Goal: Book appointment/travel/reservation

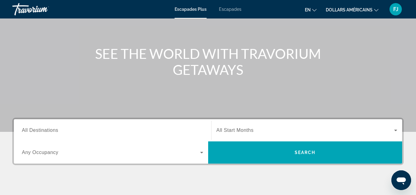
scroll to position [57, 0]
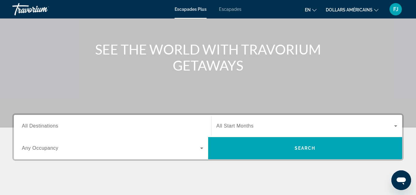
click at [244, 123] on span "All Start Months" at bounding box center [234, 125] width 37 height 5
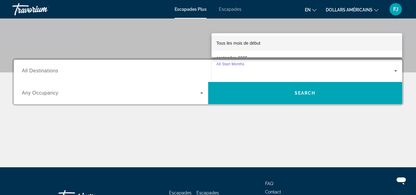
scroll to position [103, 0]
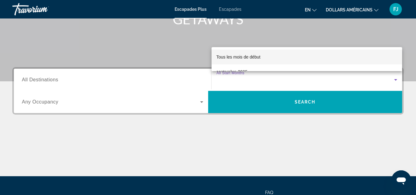
click at [107, 83] on div at bounding box center [208, 97] width 416 height 195
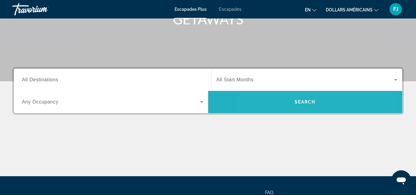
click at [282, 110] on span "Widget de recherche" at bounding box center [305, 102] width 194 height 22
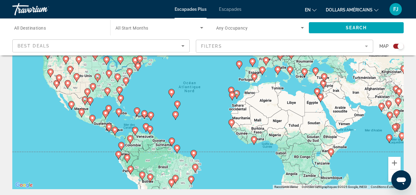
scroll to position [68, 0]
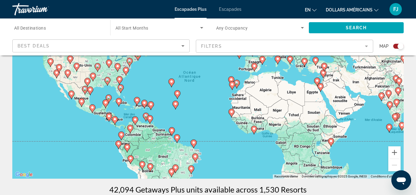
click at [400, 5] on div "FJ" at bounding box center [395, 9] width 12 height 12
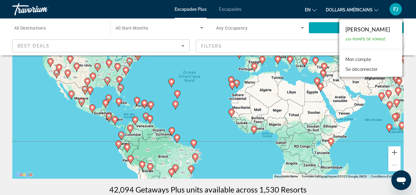
click at [413, 23] on div "Destination All Destinations Start Month All Start Months Occupancy Any Occupan…" at bounding box center [208, 36] width 416 height 37
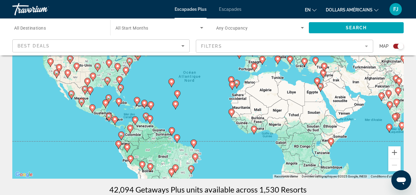
click at [400, 9] on div "FJ" at bounding box center [395, 9] width 12 height 12
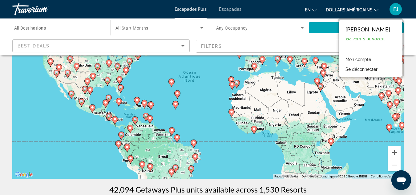
click at [410, 26] on div "Destination All Destinations Start Month All Start Months Occupancy Any Occupan…" at bounding box center [208, 36] width 416 height 37
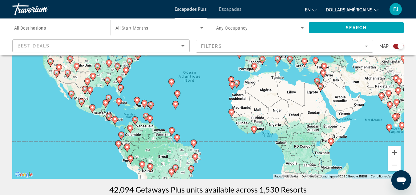
click at [401, 14] on button "FJ" at bounding box center [396, 9] width 16 height 13
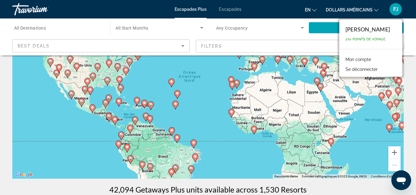
click at [408, 29] on div "Search" at bounding box center [359, 27] width 101 height 18
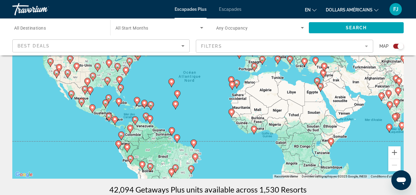
click at [311, 8] on button "en English Español Français Italiano Português русский" at bounding box center [311, 9] width 12 height 9
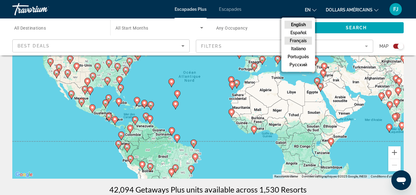
click at [300, 38] on button "Français" at bounding box center [297, 41] width 27 height 8
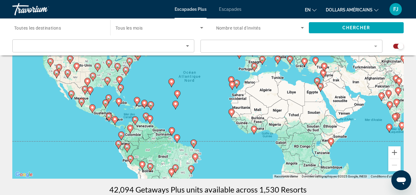
click at [346, 10] on font "dollars américains" at bounding box center [349, 9] width 47 height 5
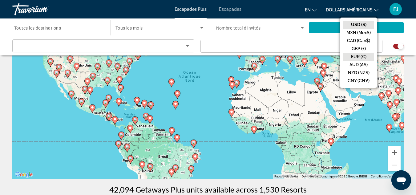
click at [348, 53] on button "EUR (€)" at bounding box center [358, 57] width 30 height 8
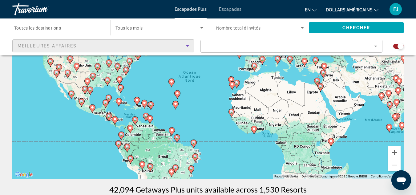
click at [125, 46] on div "Meilleures affaires" at bounding box center [102, 45] width 168 height 7
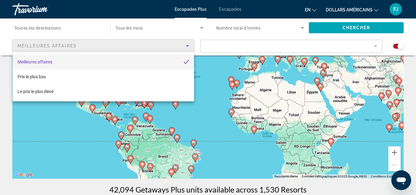
drag, startPoint x: 64, startPoint y: 22, endPoint x: 58, endPoint y: 26, distance: 7.3
click at [58, 26] on div at bounding box center [208, 97] width 416 height 195
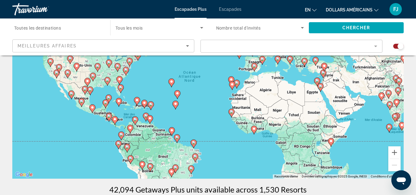
click at [58, 26] on span "Toutes les destinations" at bounding box center [37, 28] width 47 height 5
click at [58, 26] on input "Destination Toutes les destinations" at bounding box center [58, 27] width 88 height 7
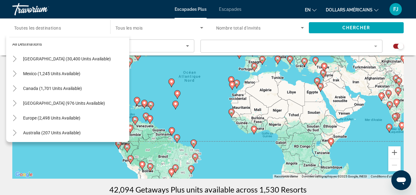
scroll to position [11, 0]
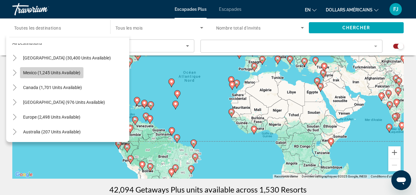
click at [38, 68] on span "Search widget" at bounding box center [51, 72] width 63 height 15
type input "**********"
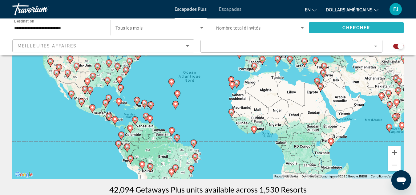
click at [317, 29] on span "Search widget" at bounding box center [356, 27] width 95 height 15
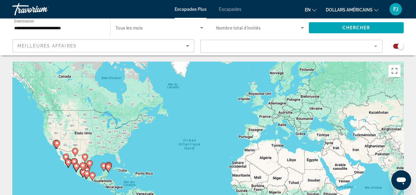
click at [84, 32] on div "**********" at bounding box center [58, 28] width 88 height 18
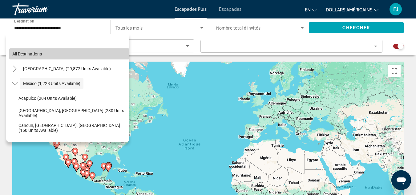
click at [81, 59] on span "Search widget" at bounding box center [69, 53] width 120 height 15
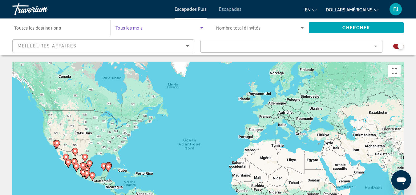
click at [164, 24] on span "Search widget" at bounding box center [157, 27] width 85 height 7
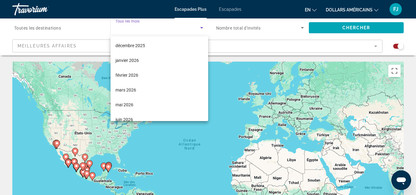
scroll to position [68, 0]
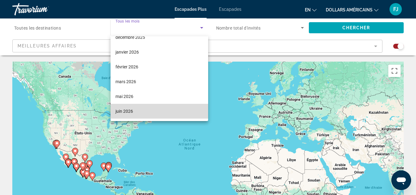
click at [174, 107] on mat-option "juin 2026" at bounding box center [160, 111] width 98 height 15
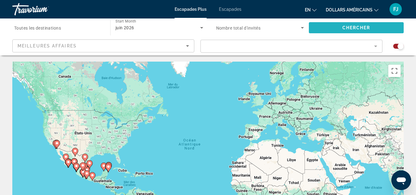
click at [354, 22] on span "Search widget" at bounding box center [356, 27] width 95 height 15
